Goal: Transaction & Acquisition: Purchase product/service

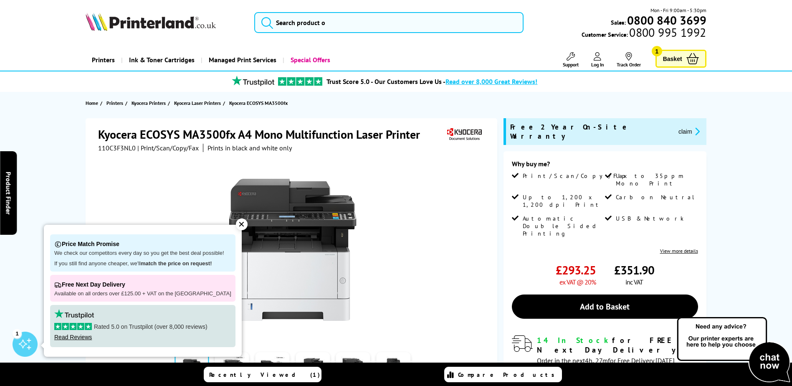
click at [236, 226] on div "✕" at bounding box center [242, 224] width 12 height 12
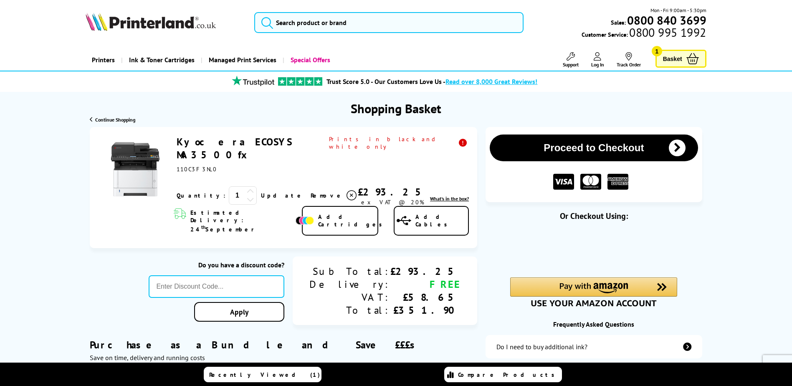
click at [342, 213] on span "Add Cartridges" at bounding box center [352, 220] width 69 height 15
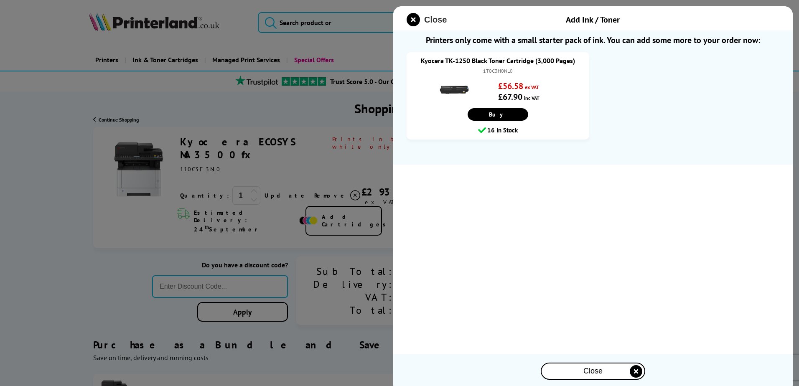
click at [427, 18] on span "Close" at bounding box center [435, 20] width 23 height 10
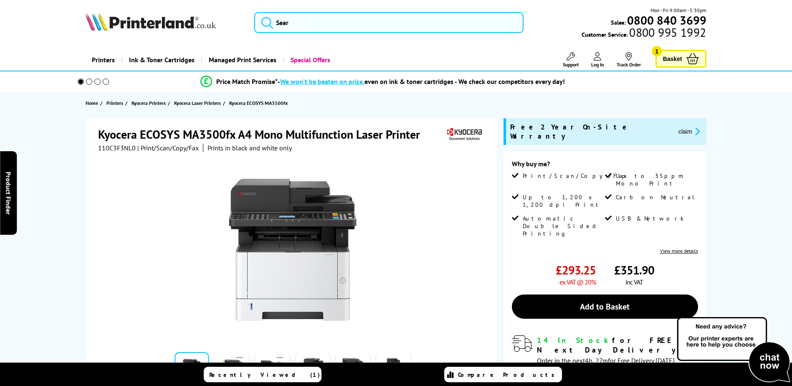
scroll to position [125, 0]
